Goal: Information Seeking & Learning: Learn about a topic

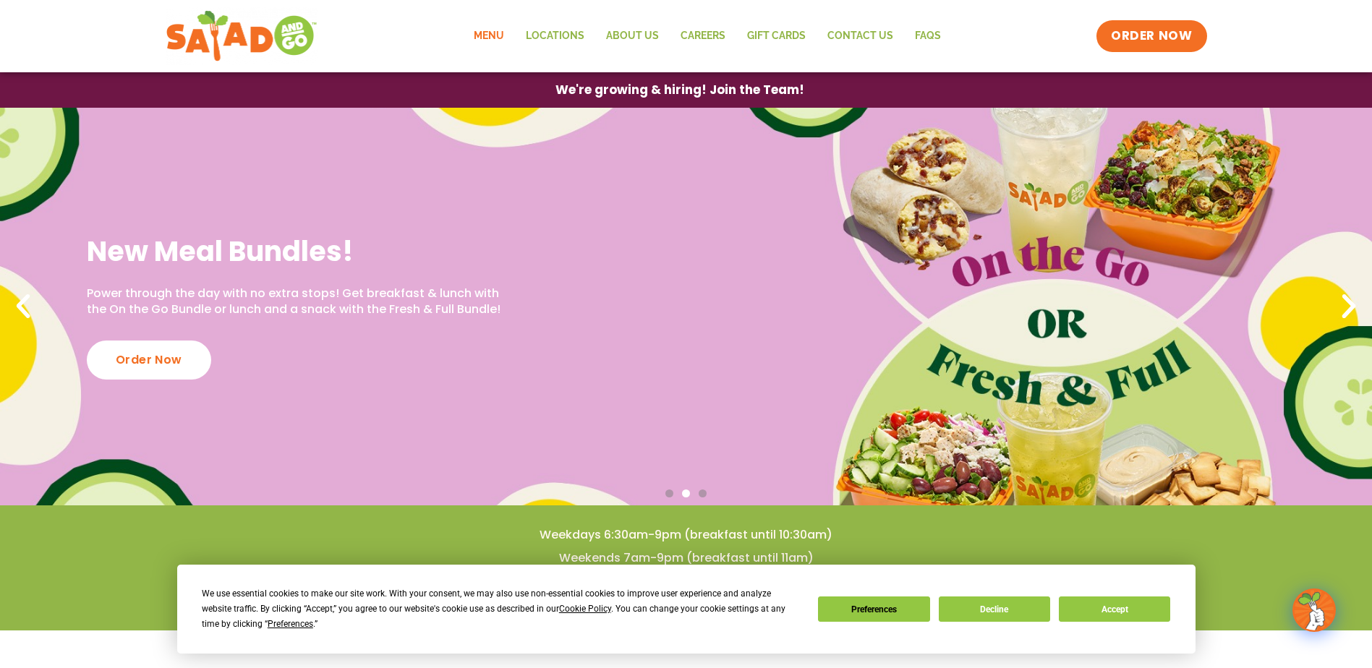
click at [505, 28] on link "Menu" at bounding box center [489, 36] width 52 height 33
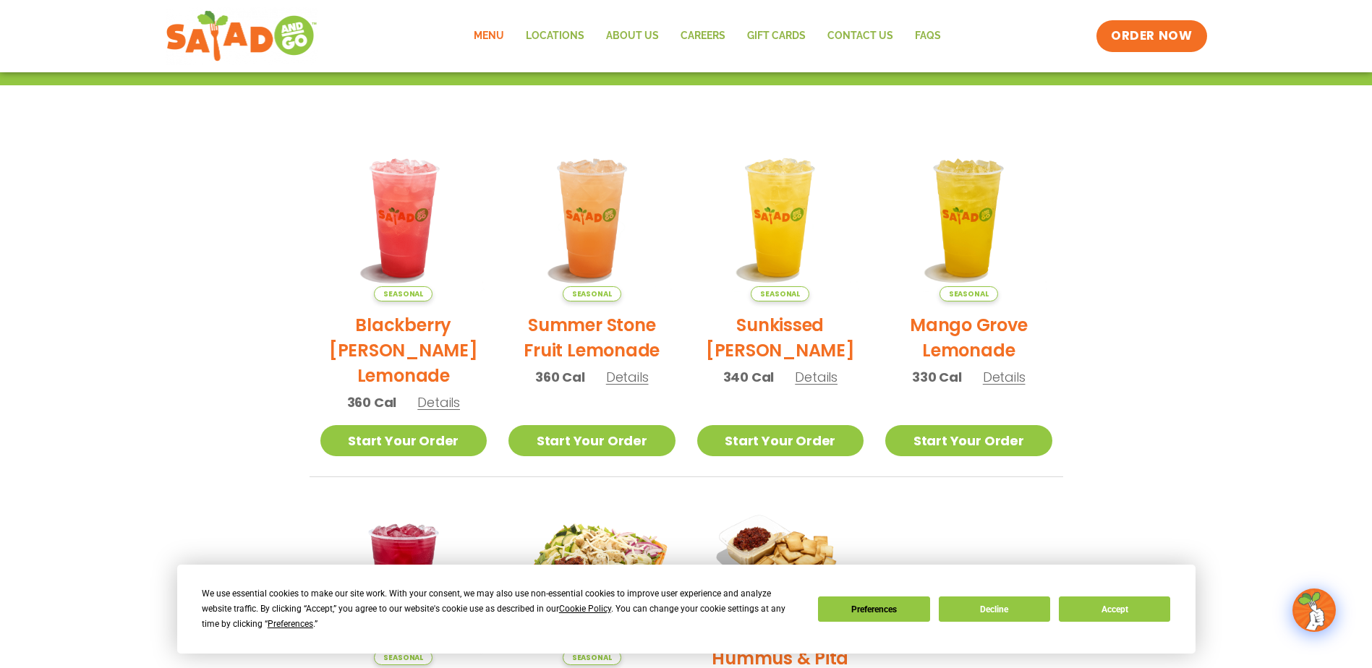
scroll to position [289, 0]
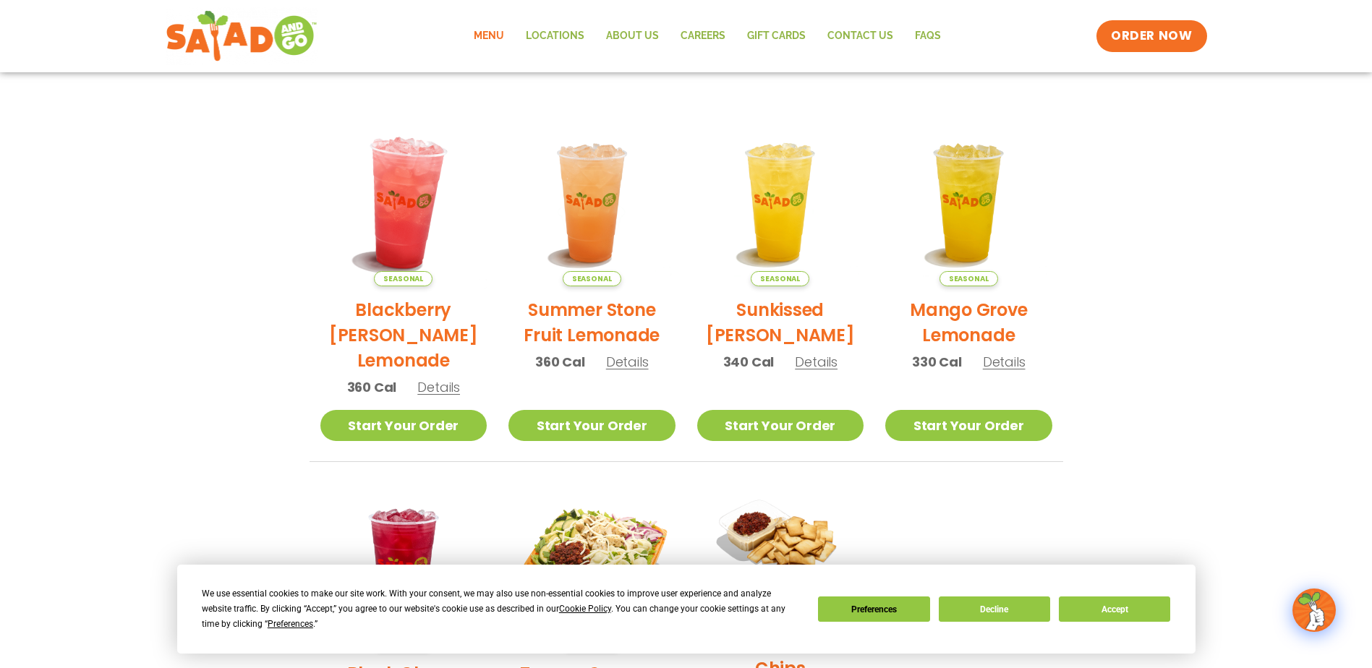
click at [405, 252] on img at bounding box center [403, 203] width 196 height 196
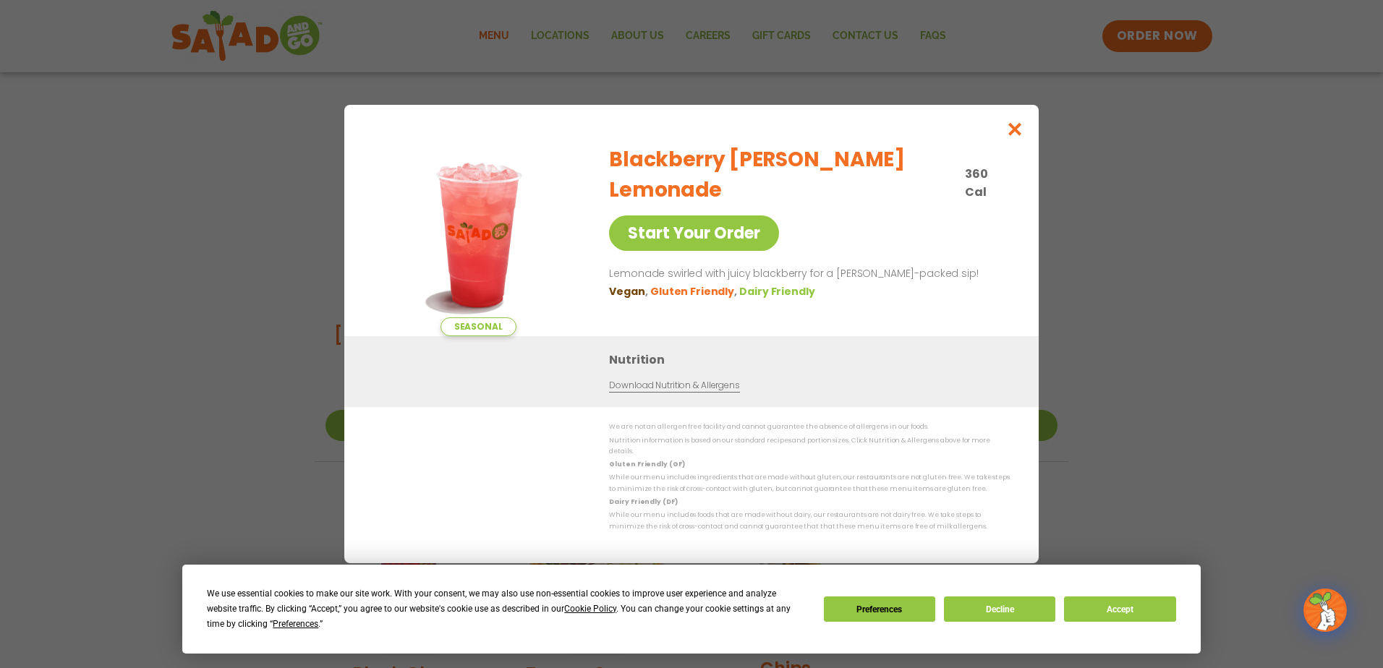
click at [679, 391] on link "Download Nutrition & Allergens" at bounding box center [674, 386] width 130 height 14
click at [1011, 132] on icon "Close modal" at bounding box center [1015, 129] width 18 height 15
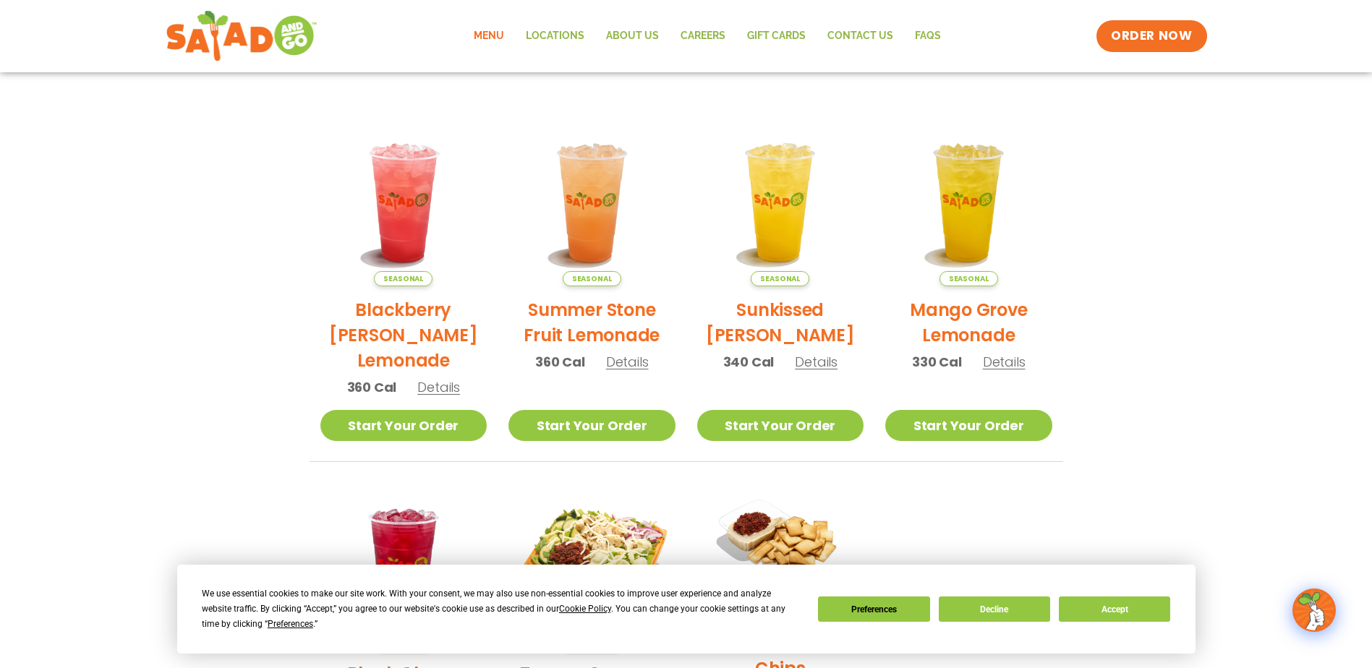
click at [493, 41] on link "Menu" at bounding box center [489, 36] width 52 height 33
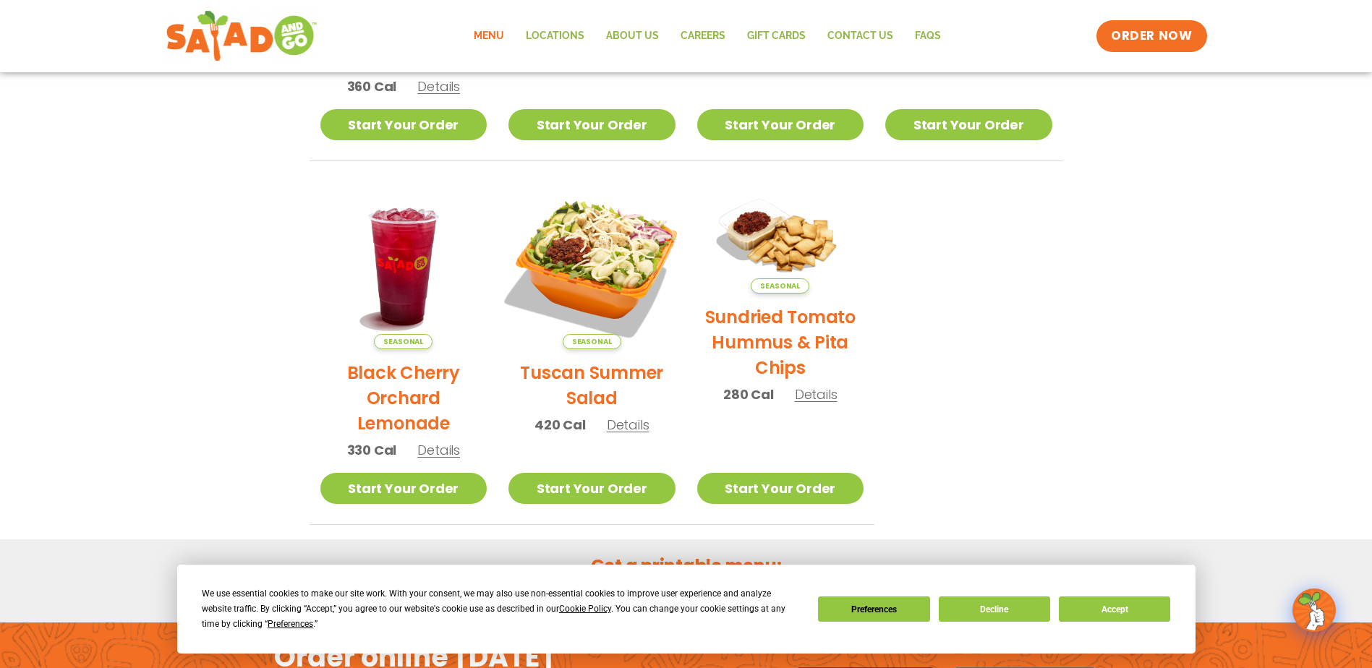
scroll to position [766, 0]
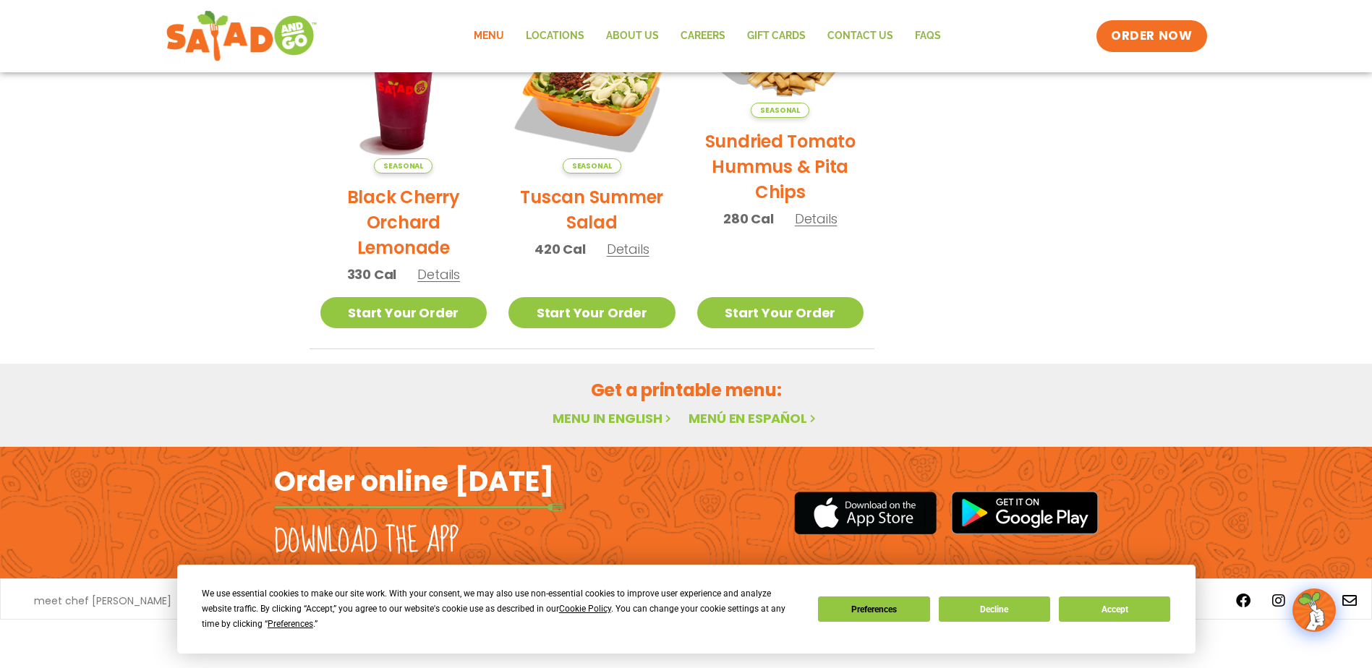
click at [619, 414] on link "Menu in English" at bounding box center [614, 418] width 122 height 18
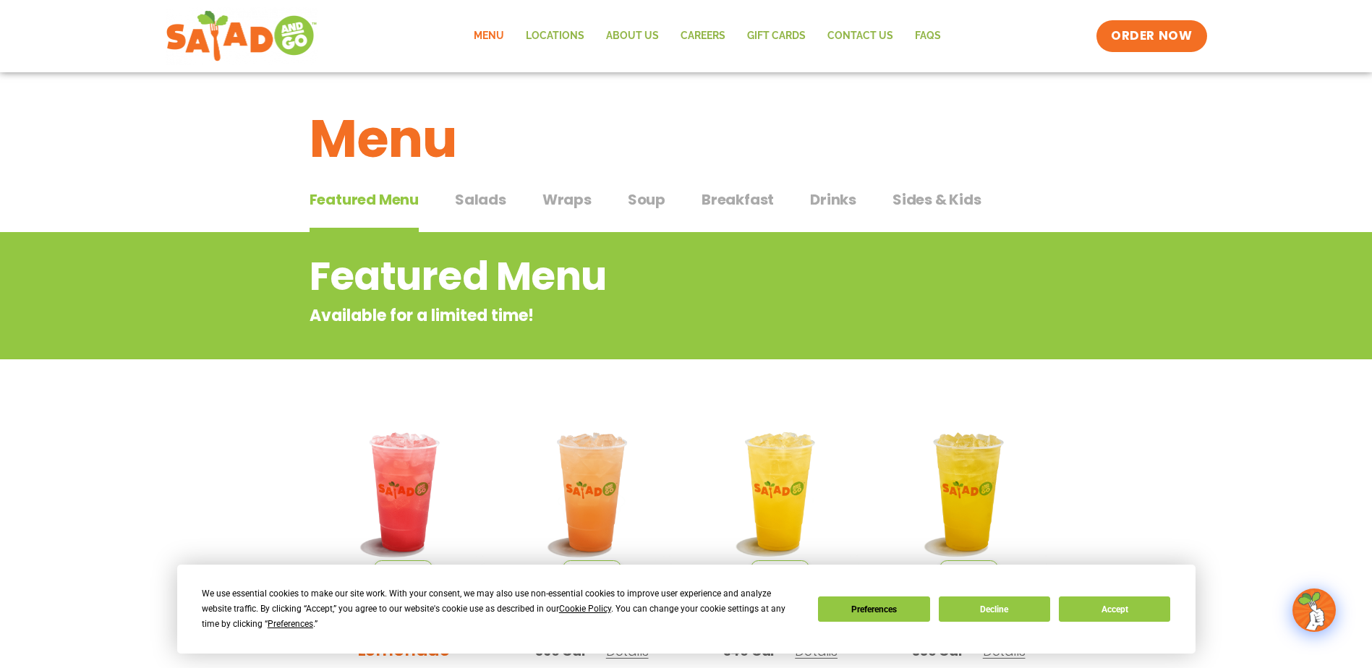
click at [482, 193] on span "Salads" at bounding box center [480, 200] width 51 height 22
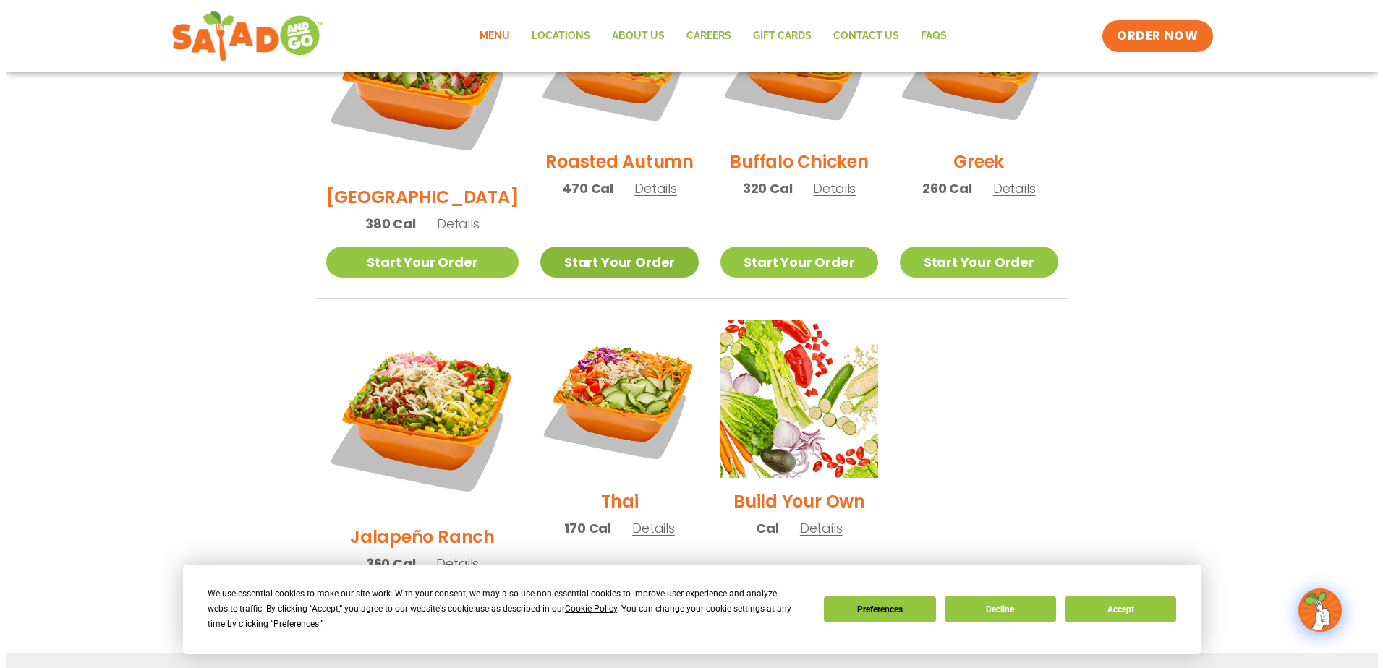
scroll to position [868, 0]
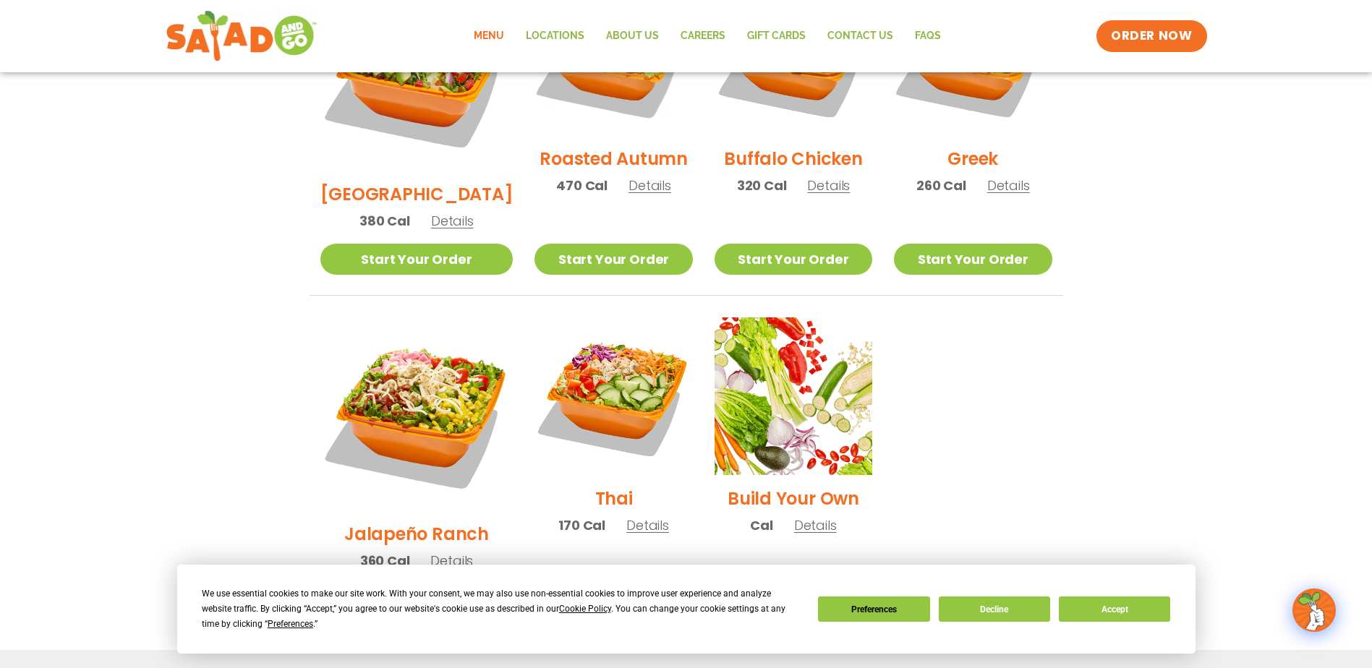
click at [630, 517] on span "Details" at bounding box center [647, 526] width 43 height 18
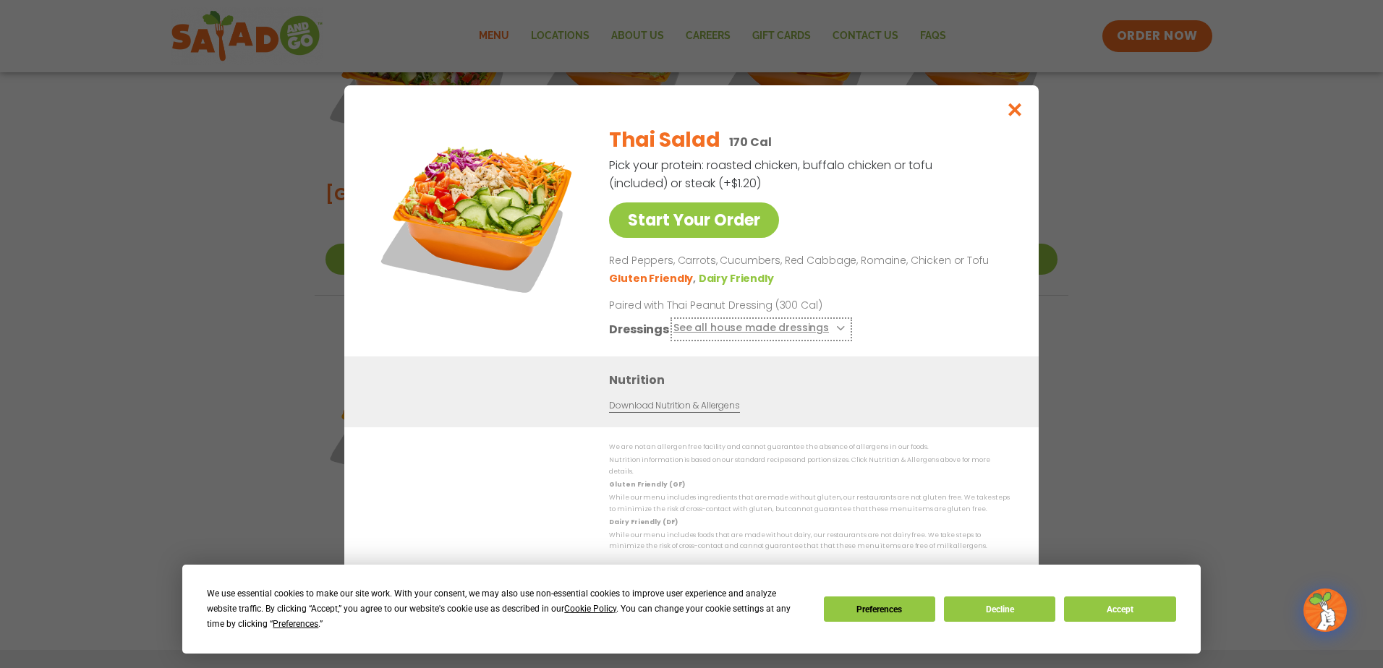
click at [747, 331] on button "See all house made dressings" at bounding box center [762, 329] width 176 height 18
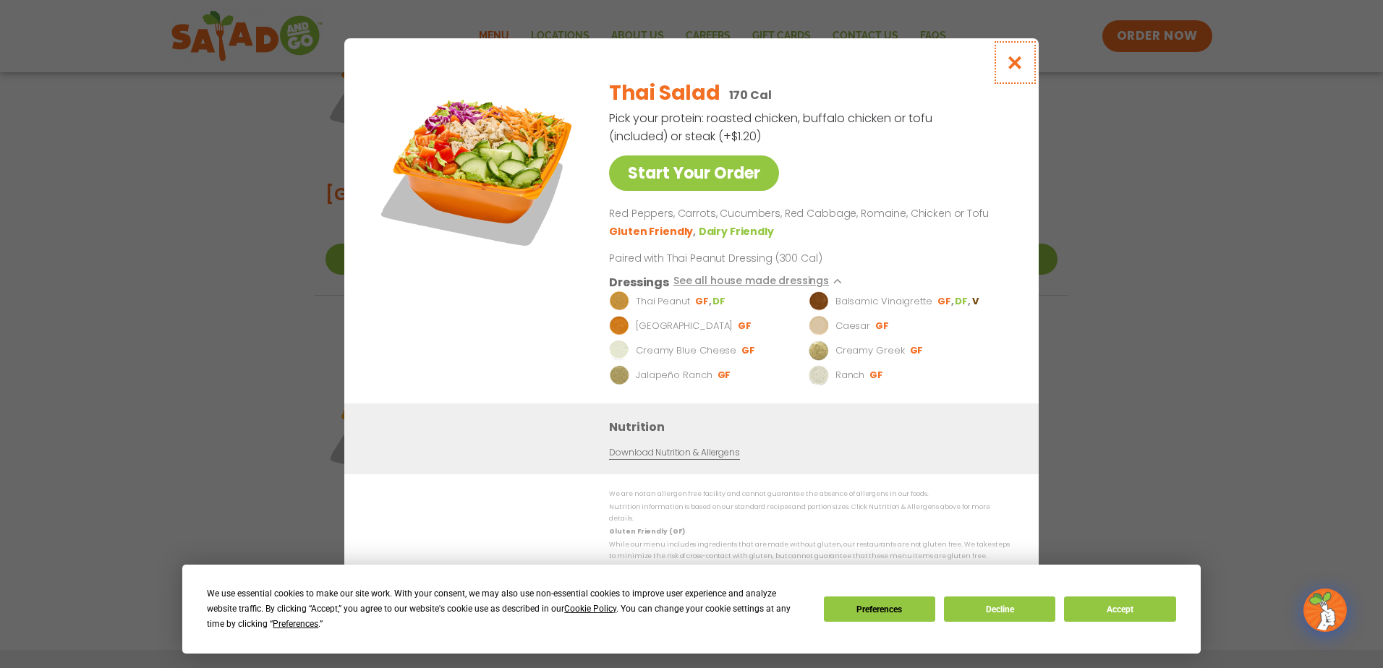
click at [1019, 70] on icon "Close modal" at bounding box center [1015, 62] width 18 height 15
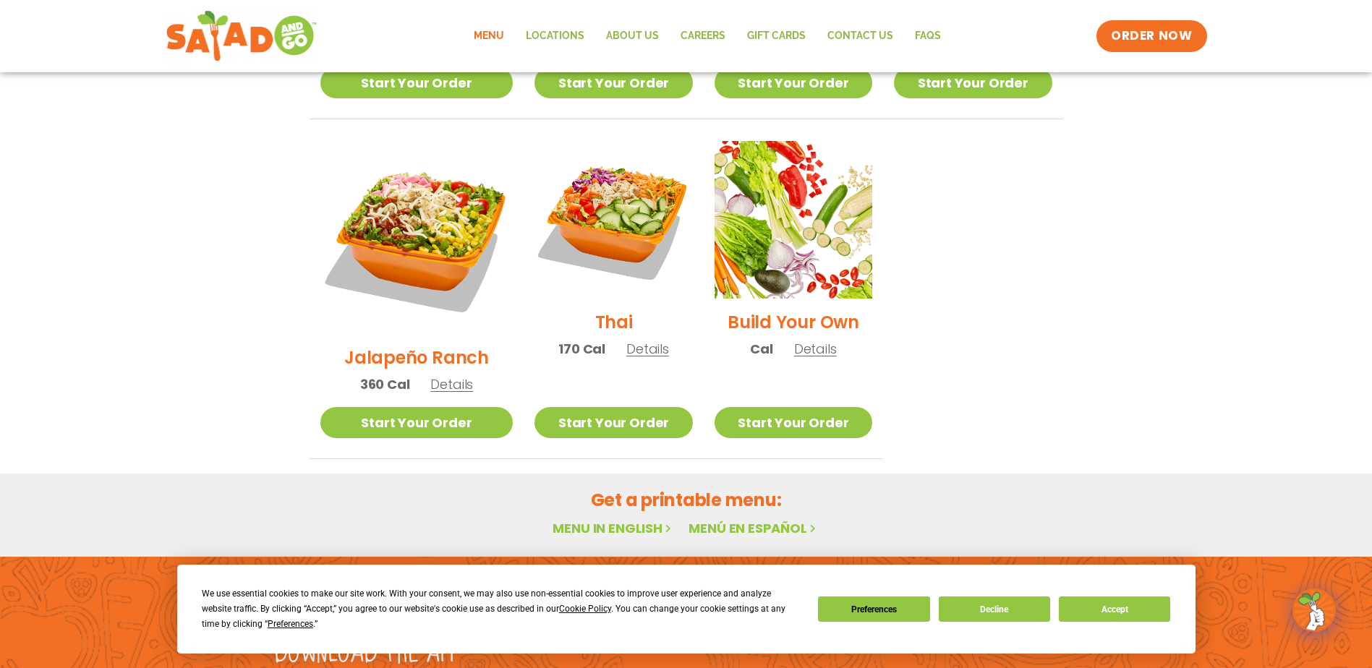
scroll to position [1076, 0]
